Goal: Task Accomplishment & Management: Use online tool/utility

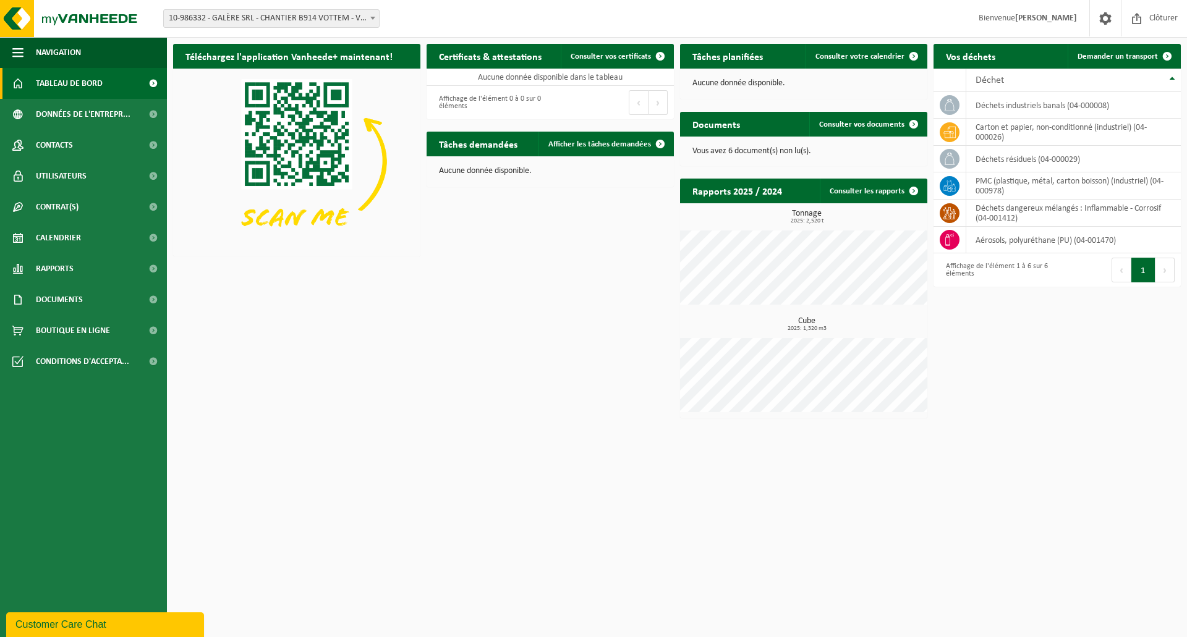
click at [152, 82] on span at bounding box center [153, 83] width 28 height 31
click at [137, 328] on link "Boutique en ligne" at bounding box center [83, 330] width 167 height 31
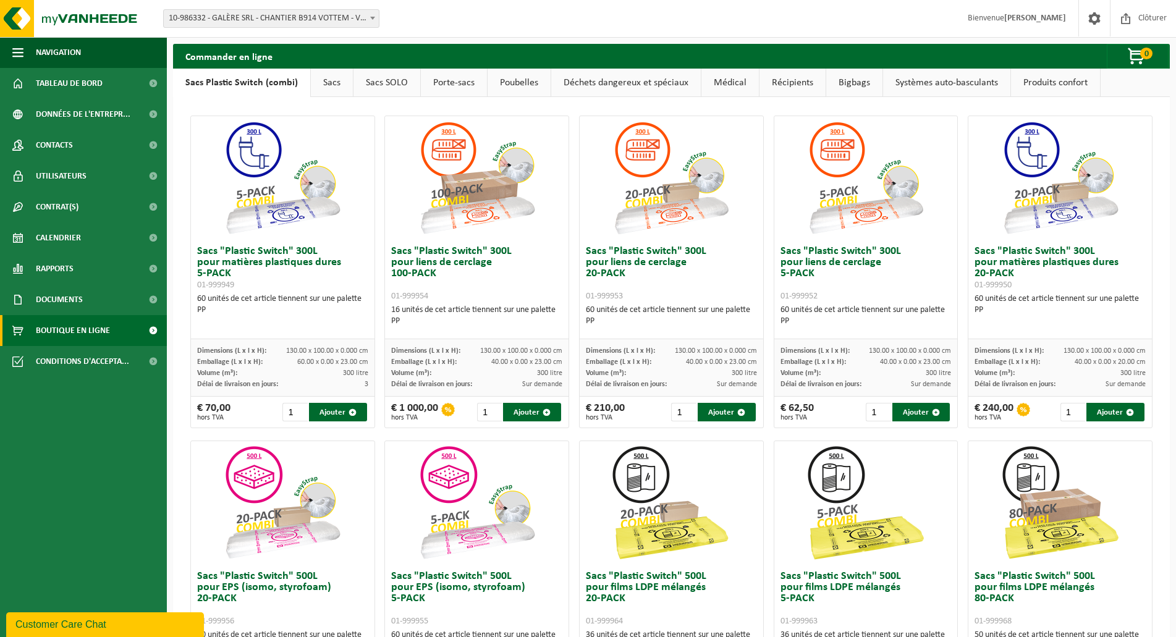
click at [1030, 80] on link "Produits confort" at bounding box center [1055, 83] width 89 height 28
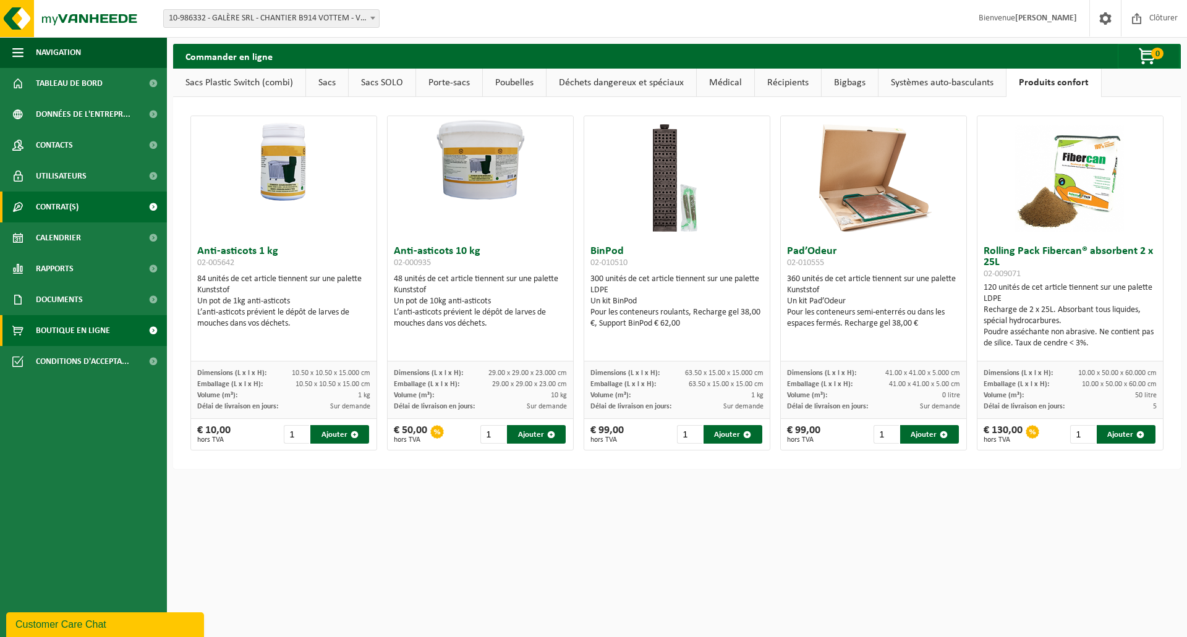
click at [95, 213] on link "Contrat(s)" at bounding box center [83, 207] width 167 height 31
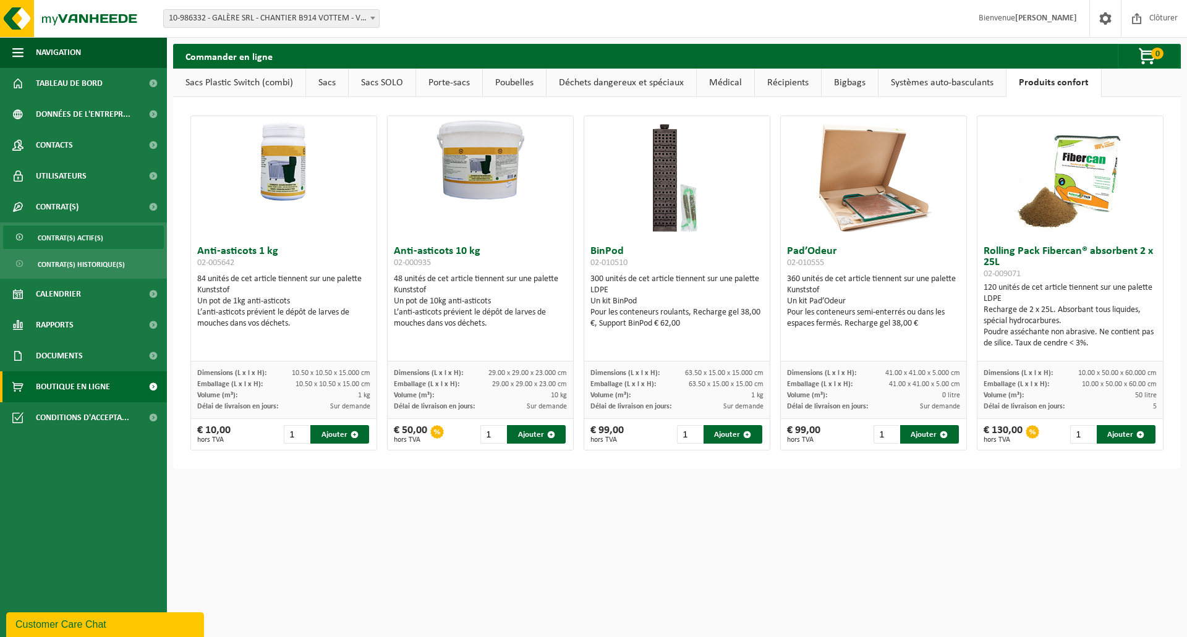
click at [91, 234] on span "Contrat(s) actif(s)" at bounding box center [71, 237] width 66 height 23
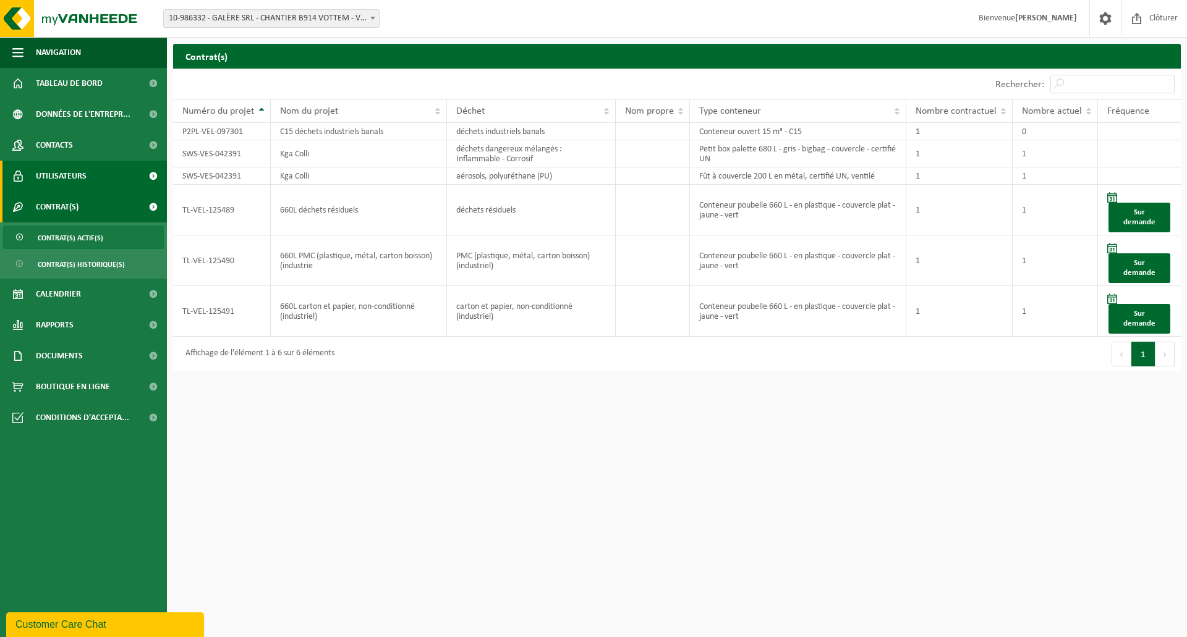
click at [82, 175] on span "Utilisateurs" at bounding box center [61, 176] width 51 height 31
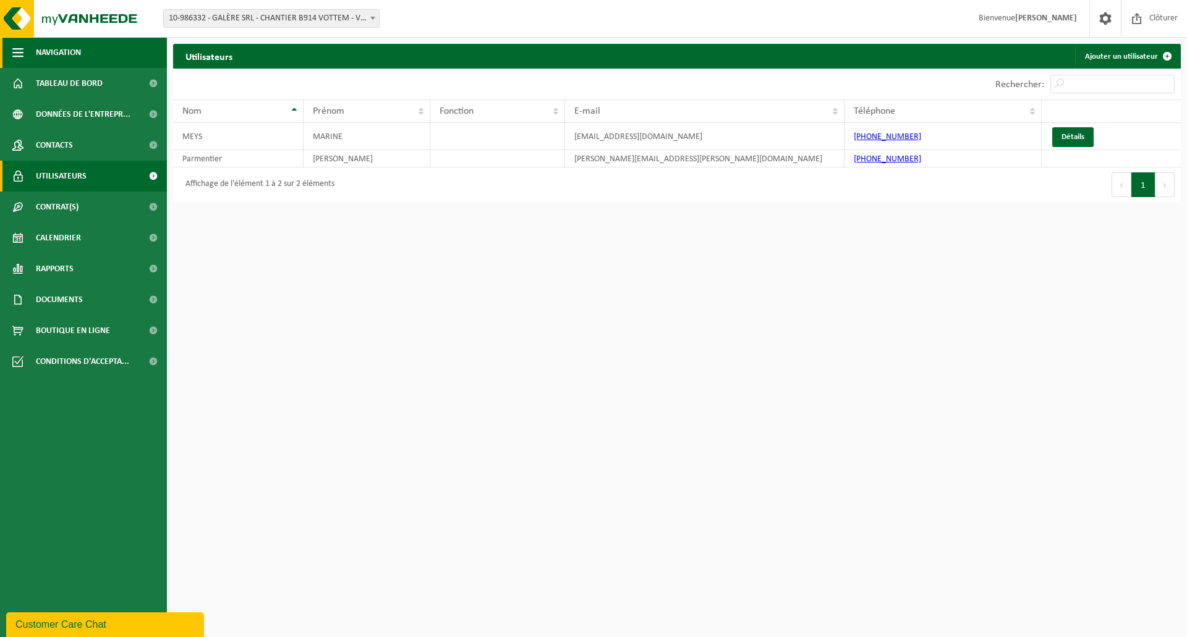
click at [52, 49] on span "Navigation" at bounding box center [58, 52] width 45 height 31
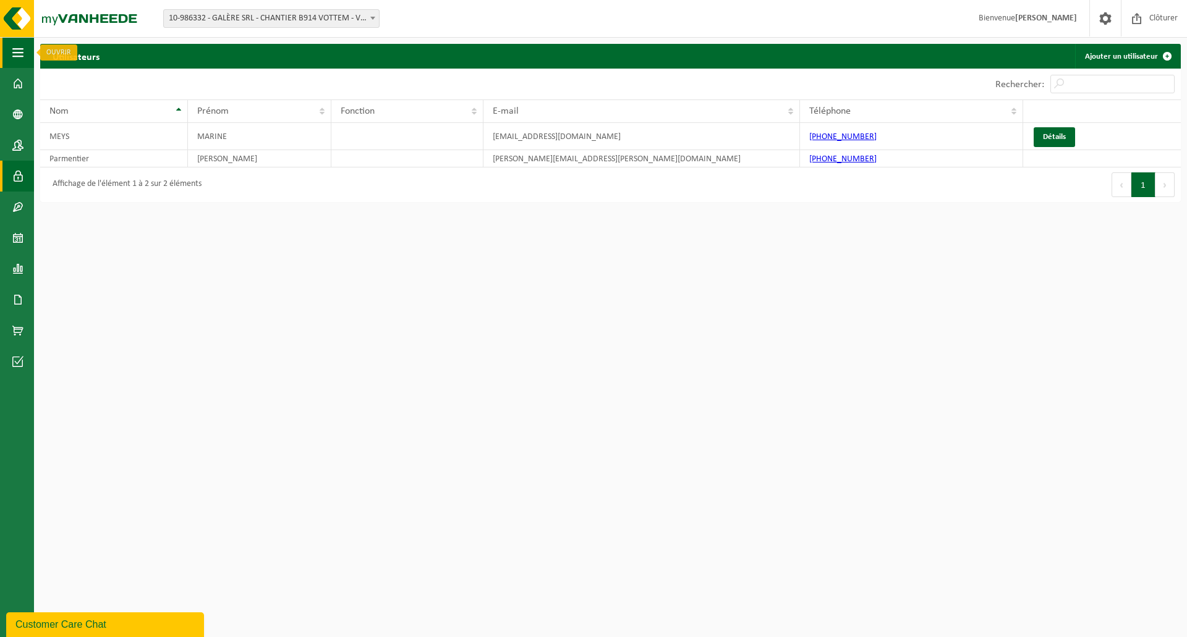
click at [15, 56] on span "button" at bounding box center [17, 52] width 11 height 31
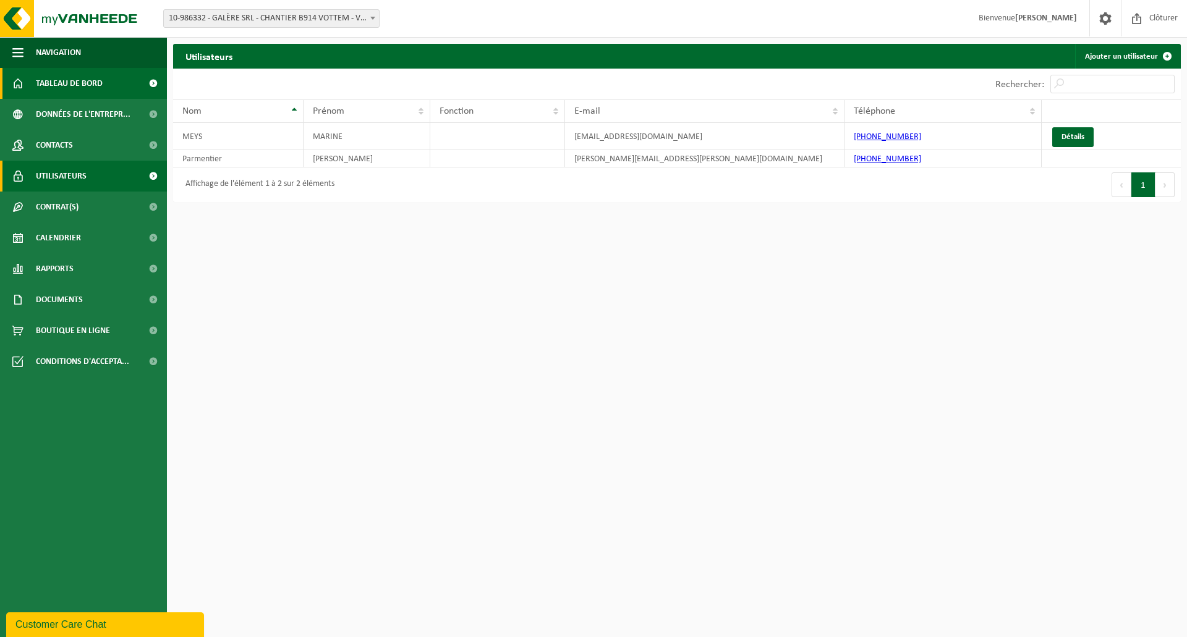
click at [69, 82] on span "Tableau de bord" at bounding box center [69, 83] width 67 height 31
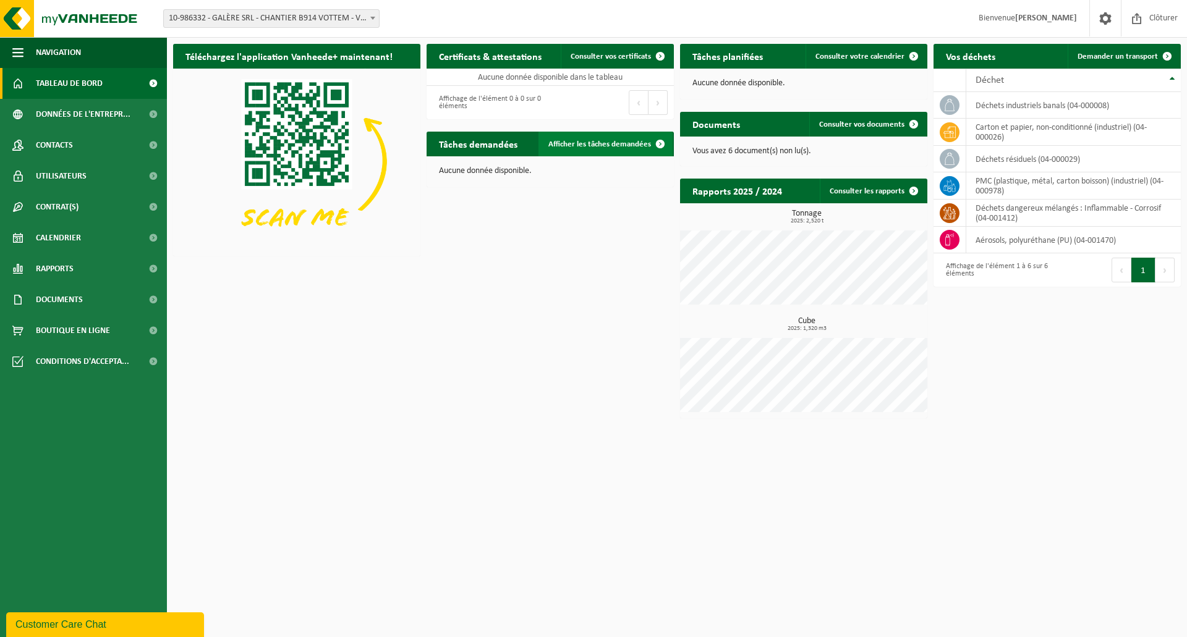
click at [610, 143] on span "Afficher les tâches demandées" at bounding box center [599, 144] width 103 height 8
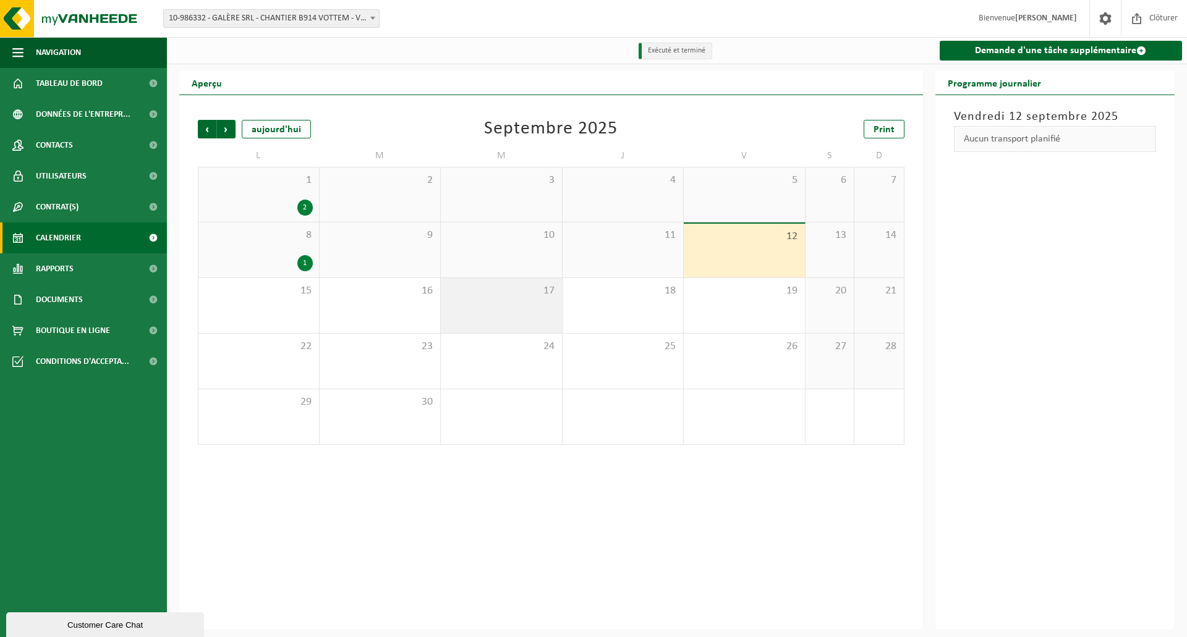
click at [529, 304] on div "17" at bounding box center [501, 305] width 121 height 55
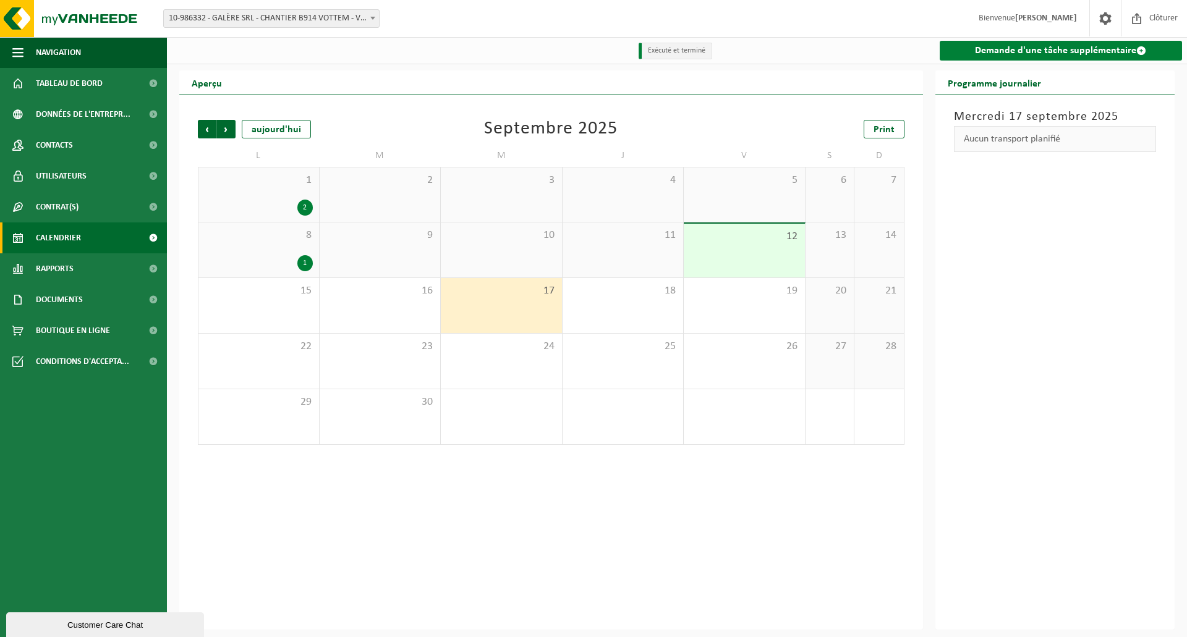
click at [1019, 55] on link "Demande d'une tâche supplémentaire" at bounding box center [1061, 51] width 243 height 20
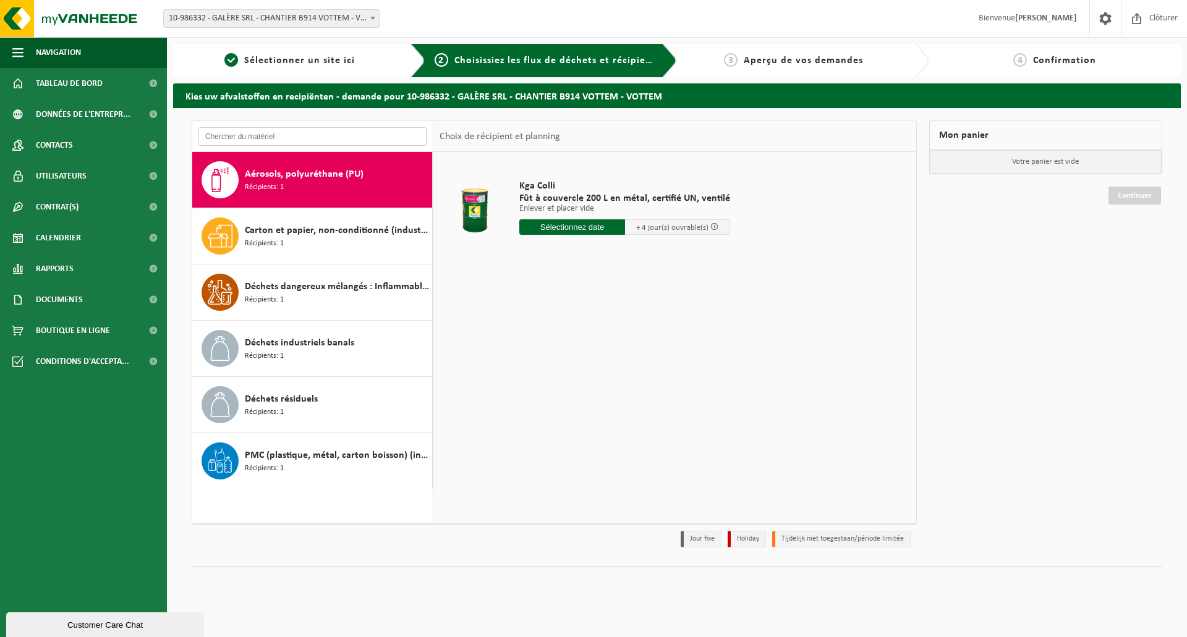
click at [274, 132] on input "text" at bounding box center [312, 136] width 228 height 19
click at [380, 137] on input "text" at bounding box center [312, 136] width 228 height 19
click at [103, 621] on div "Customer Care Chat" at bounding box center [104, 625] width 179 height 9
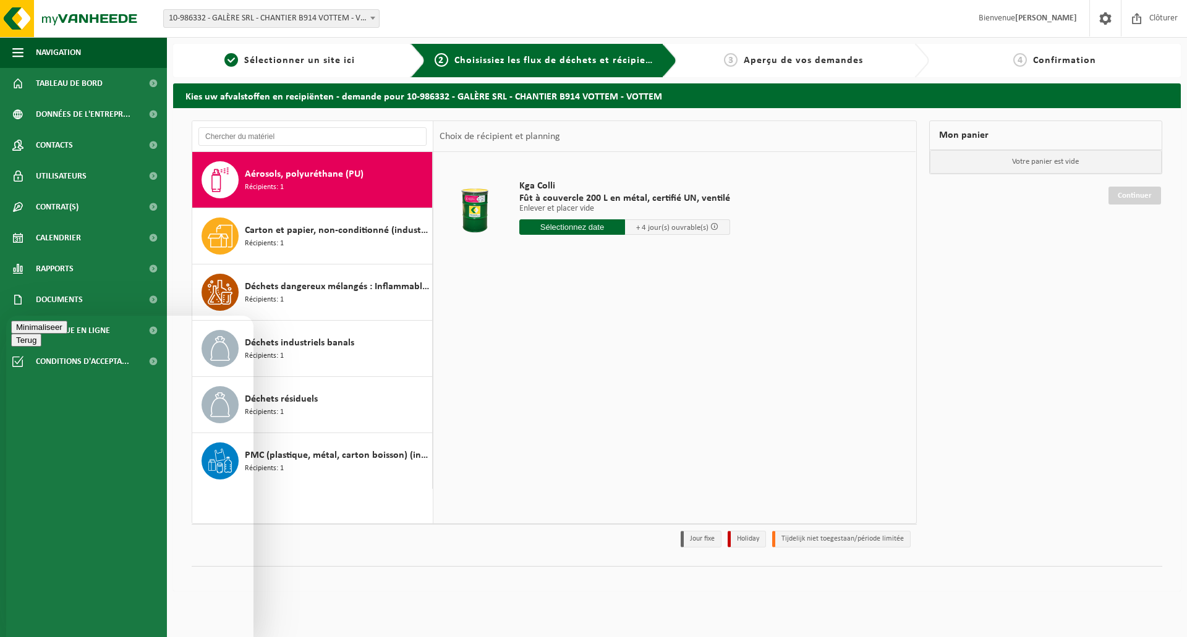
click at [41, 334] on button "Menu" at bounding box center [26, 340] width 30 height 13
click at [168, 334] on div "Terug" at bounding box center [129, 327] width 237 height 13
click at [85, 25] on img at bounding box center [74, 18] width 148 height 37
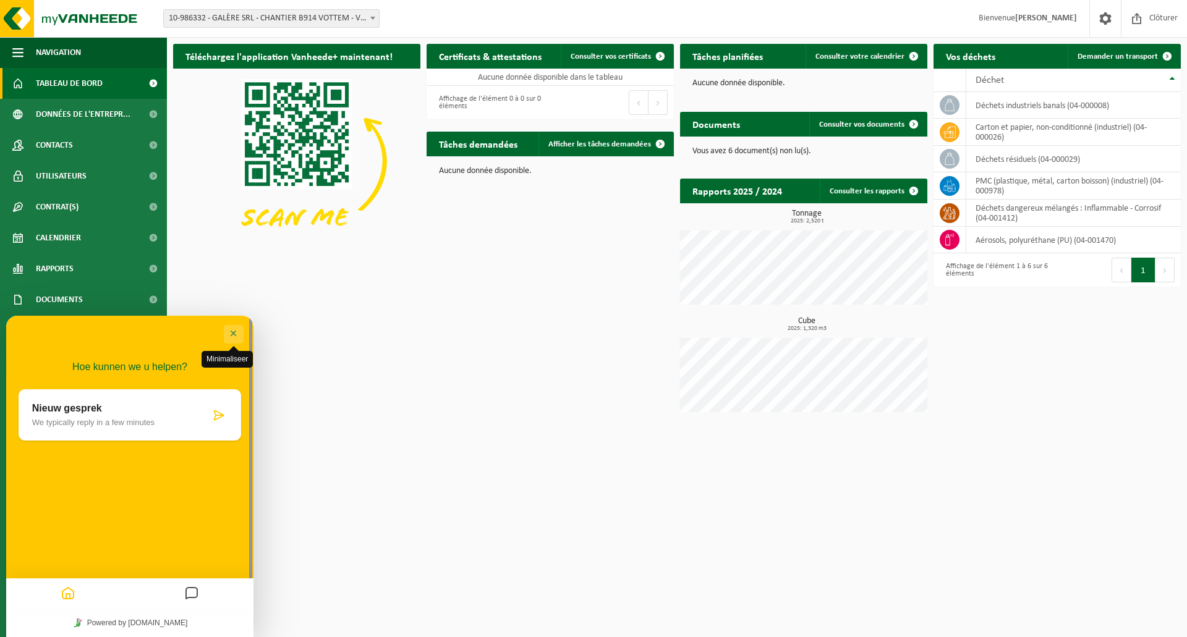
click at [232, 326] on button "Minimaliseer" at bounding box center [234, 334] width 20 height 19
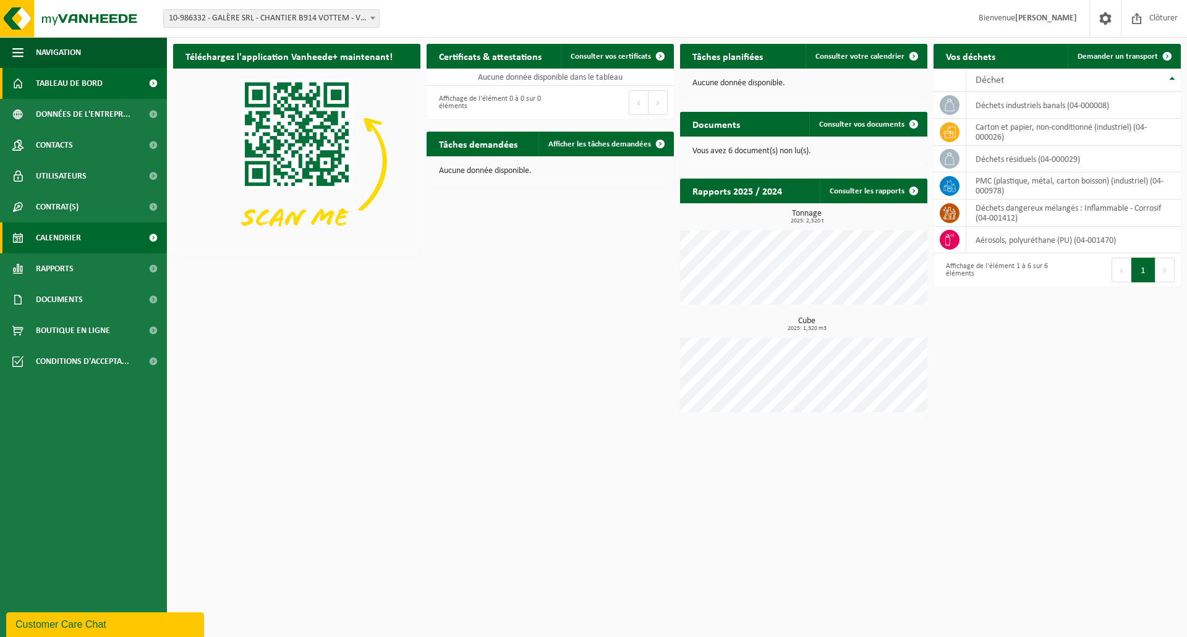
click at [98, 238] on link "Calendrier" at bounding box center [83, 238] width 167 height 31
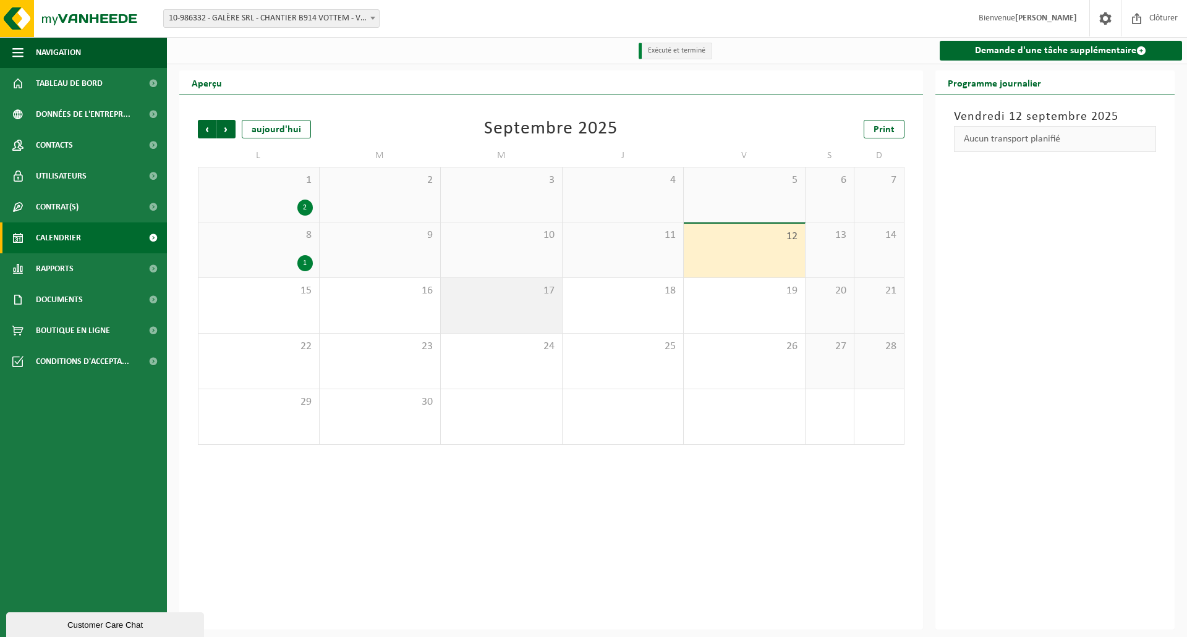
click at [493, 309] on div "17" at bounding box center [501, 305] width 121 height 55
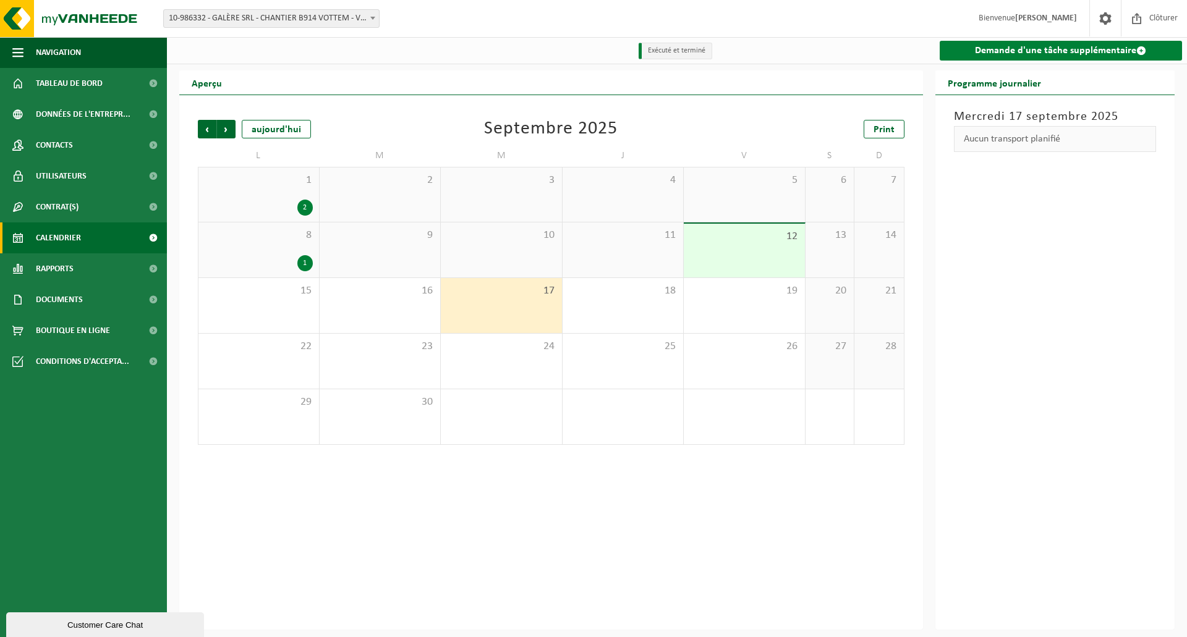
click at [1046, 52] on link "Demande d'une tâche supplémentaire" at bounding box center [1061, 51] width 243 height 20
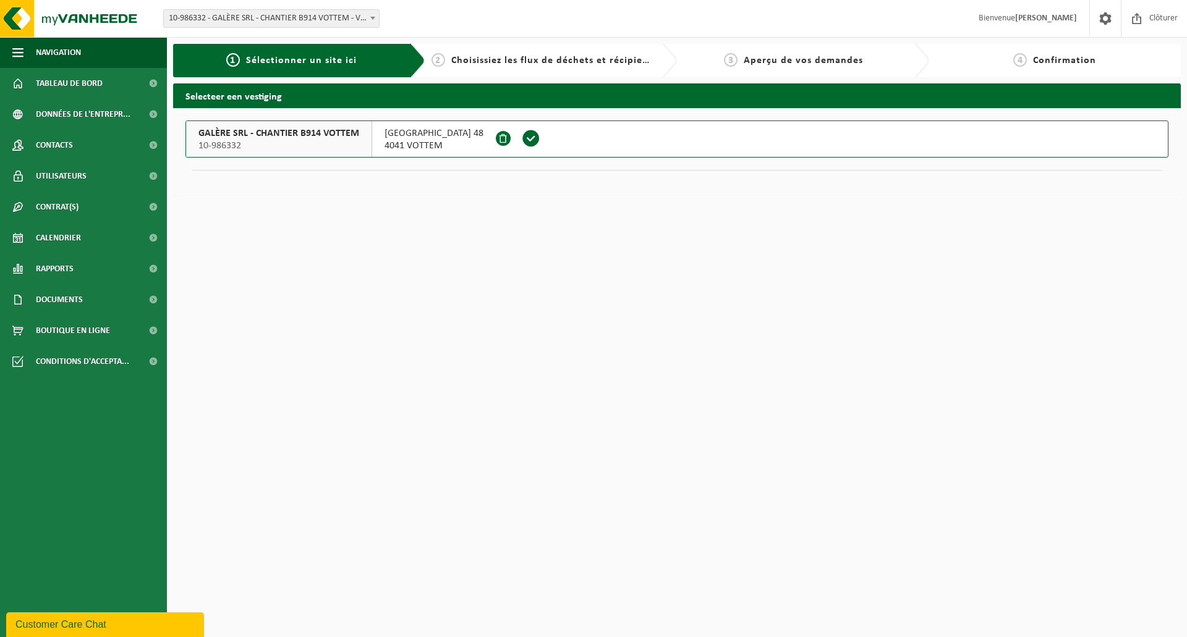
click at [522, 138] on span at bounding box center [531, 138] width 19 height 19
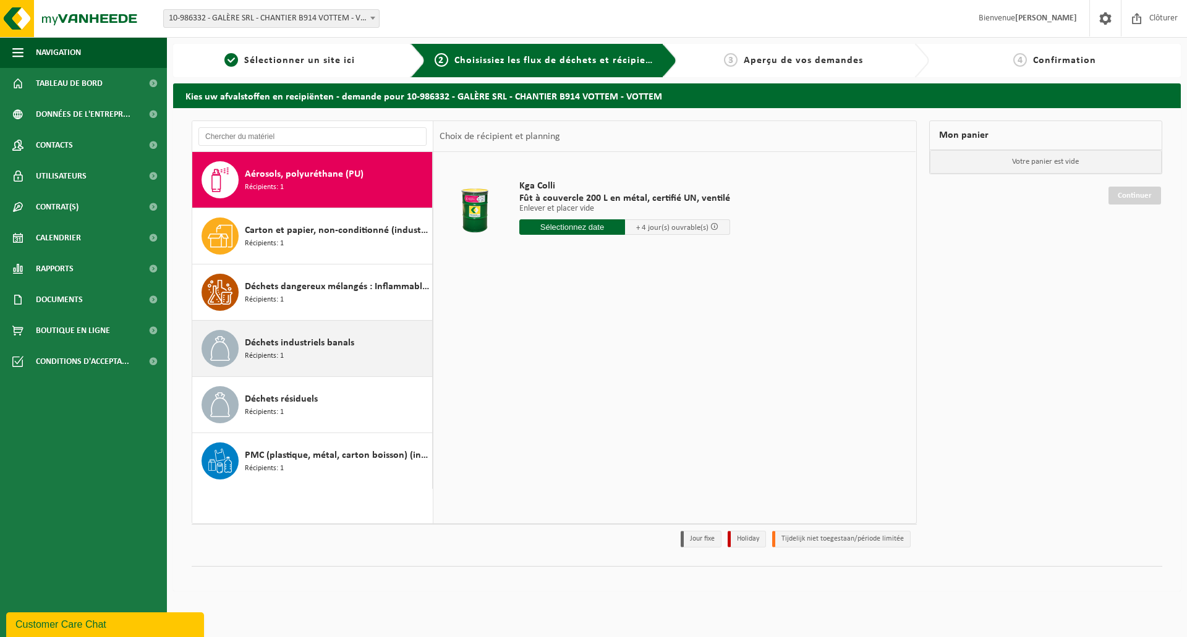
click at [354, 339] on div "Déchets industriels banals Récipients: 1" at bounding box center [337, 348] width 184 height 37
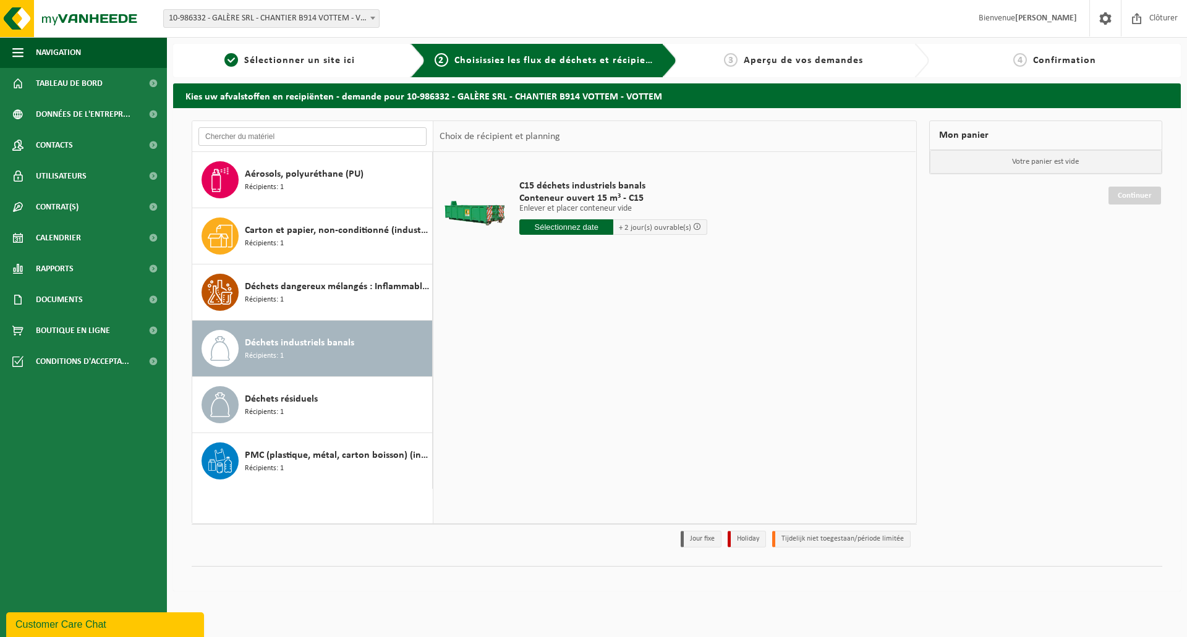
click at [308, 141] on input "text" at bounding box center [312, 136] width 228 height 19
type input "C8"
click at [567, 224] on input "text" at bounding box center [566, 226] width 94 height 15
click at [571, 342] on div "17" at bounding box center [574, 337] width 22 height 20
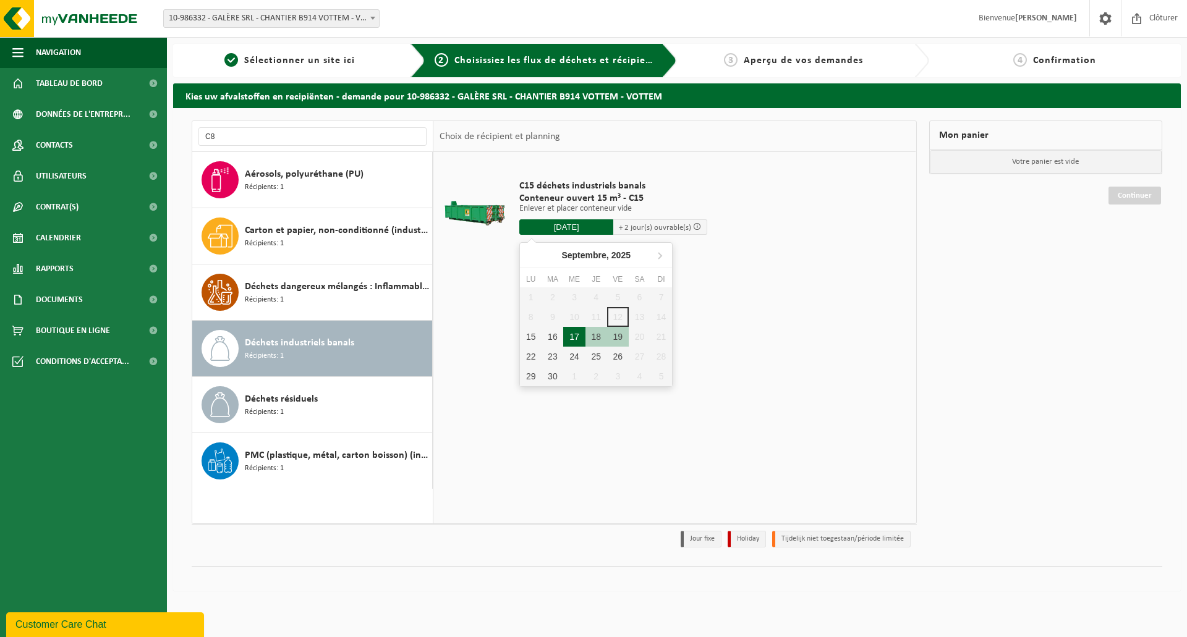
type input "à partir de [DATE]"
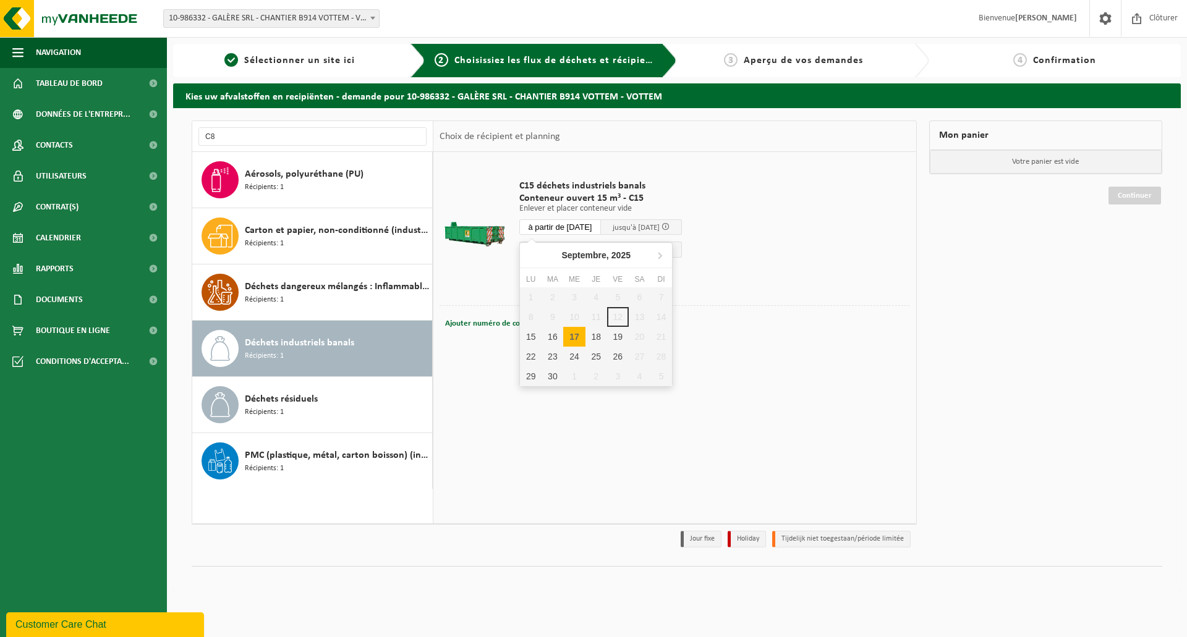
click at [573, 224] on input "à partir de [DATE]" at bounding box center [560, 226] width 82 height 15
click at [579, 334] on div "17" at bounding box center [574, 337] width 22 height 20
type input "à partir de [DATE]"
click at [534, 229] on input "à partir de 2025-09-17" at bounding box center [560, 226] width 82 height 15
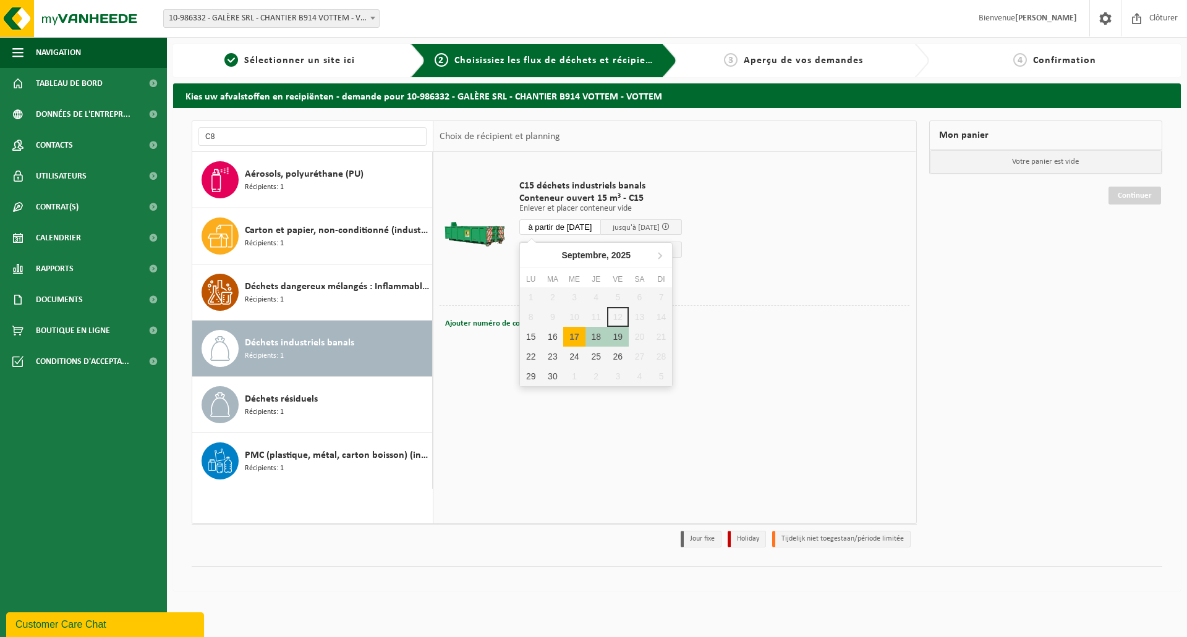
click at [569, 336] on div "17" at bounding box center [574, 337] width 22 height 20
click at [570, 331] on div "17" at bounding box center [574, 337] width 22 height 20
type input "à partir de 2025-09-17"
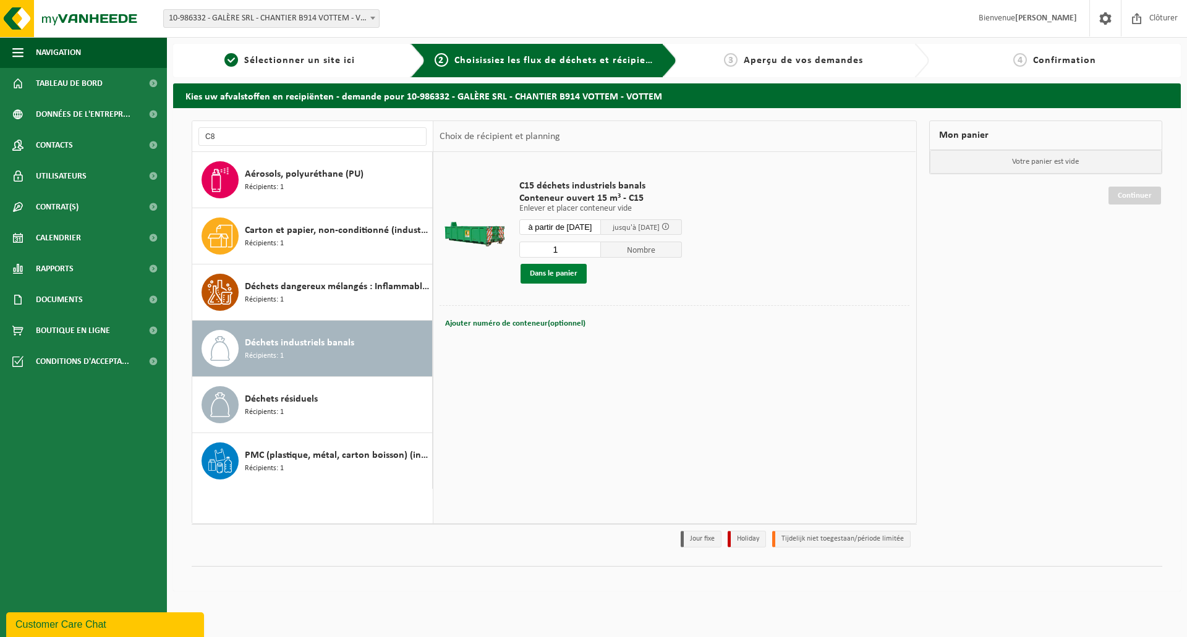
click at [559, 273] on button "Dans le panier" at bounding box center [553, 274] width 66 height 20
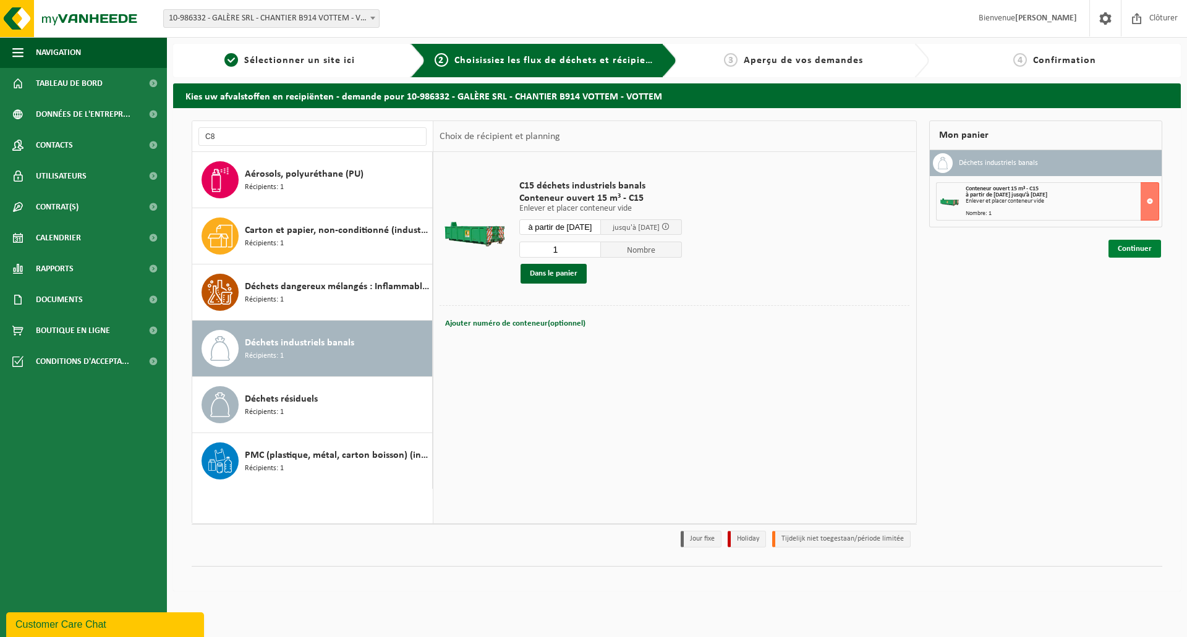
click at [1129, 248] on link "Continuer" at bounding box center [1134, 249] width 53 height 18
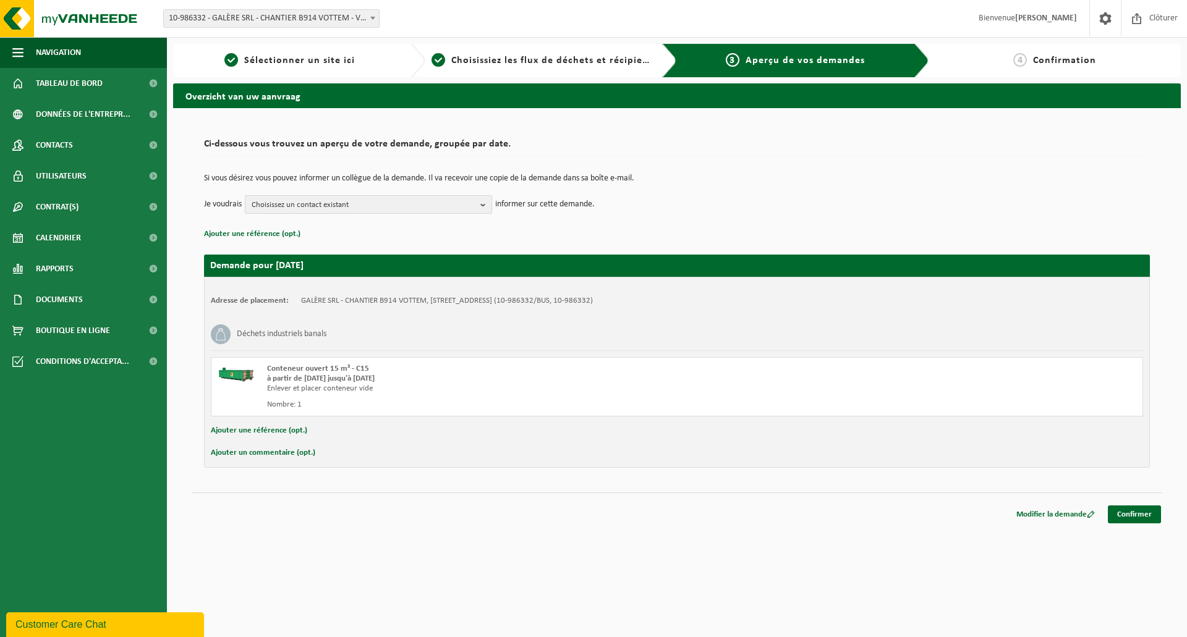
click at [352, 203] on span "Choisissez un contact existant" at bounding box center [364, 205] width 224 height 19
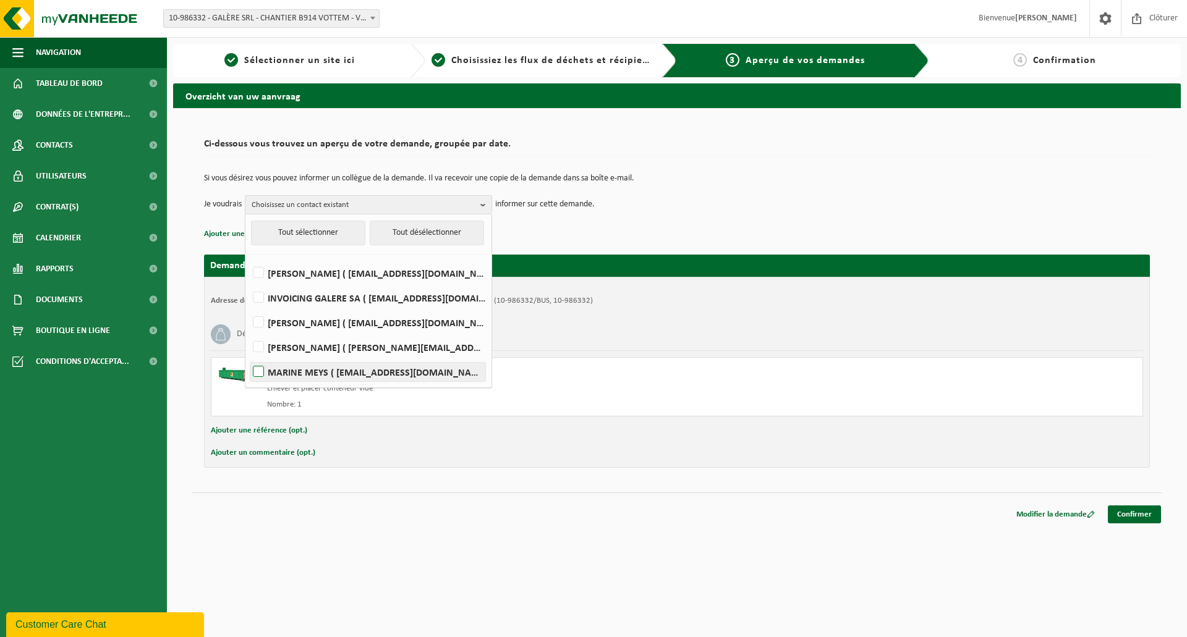
click at [363, 366] on label "MARINE MEYS ( marine.meys@galere.be )" at bounding box center [367, 372] width 235 height 19
click at [248, 357] on input "MARINE MEYS ( marine.meys@galere.be )" at bounding box center [248, 356] width 1 height 1
checkbox input "true"
click at [645, 208] on td "Je voudrais MARINE MEYS Tout sélectionner Tout désélectionner DOROTHEE DEFOSSE …" at bounding box center [677, 204] width 946 height 19
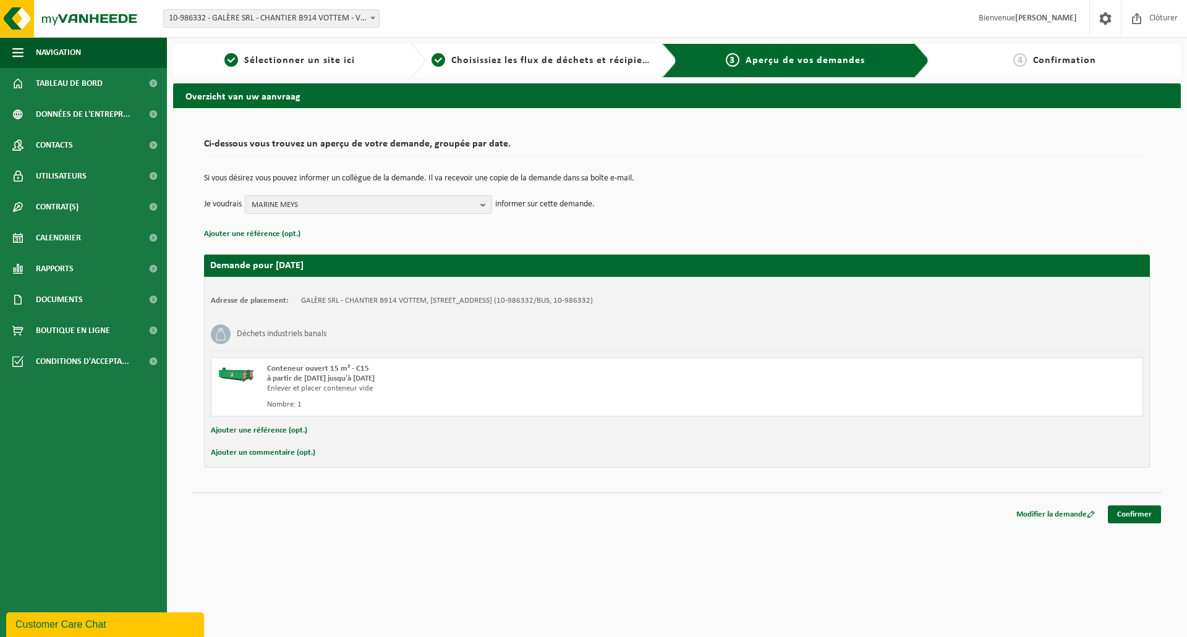
click at [279, 432] on button "Ajouter une référence (opt.)" at bounding box center [259, 431] width 96 height 16
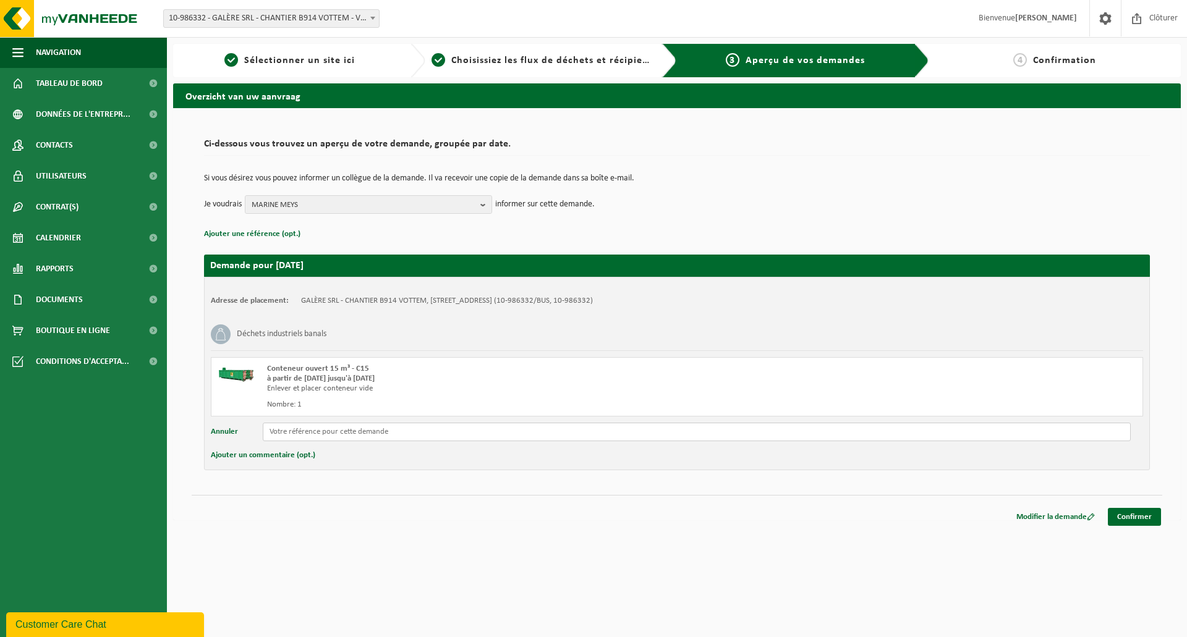
click at [301, 433] on input "text" at bounding box center [697, 432] width 868 height 19
click at [273, 460] on button "Ajouter un commentaire (opt.)" at bounding box center [263, 456] width 104 height 16
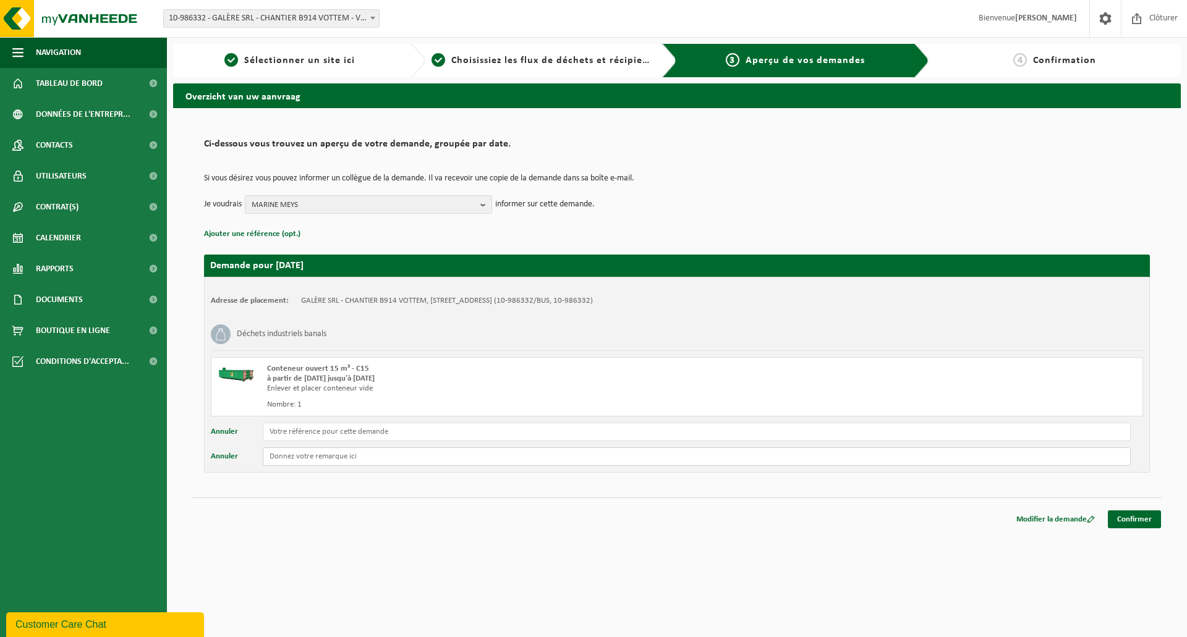
click at [325, 459] on input "text" at bounding box center [697, 457] width 868 height 19
type input "Container à Livrer 1ere Heure et à reprendre fin de journée ! le 17/09 merci de…"
click at [1134, 526] on link "Confirmer" at bounding box center [1134, 520] width 53 height 18
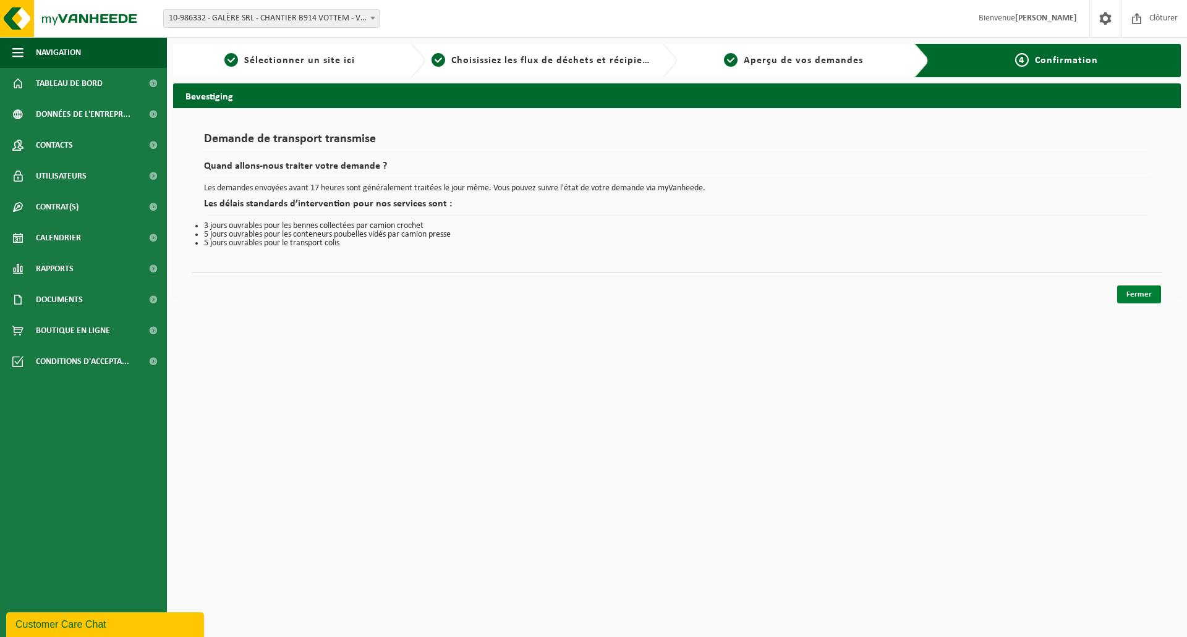
click at [1127, 291] on link "Fermer" at bounding box center [1139, 295] width 44 height 18
